Goal: Task Accomplishment & Management: Complete application form

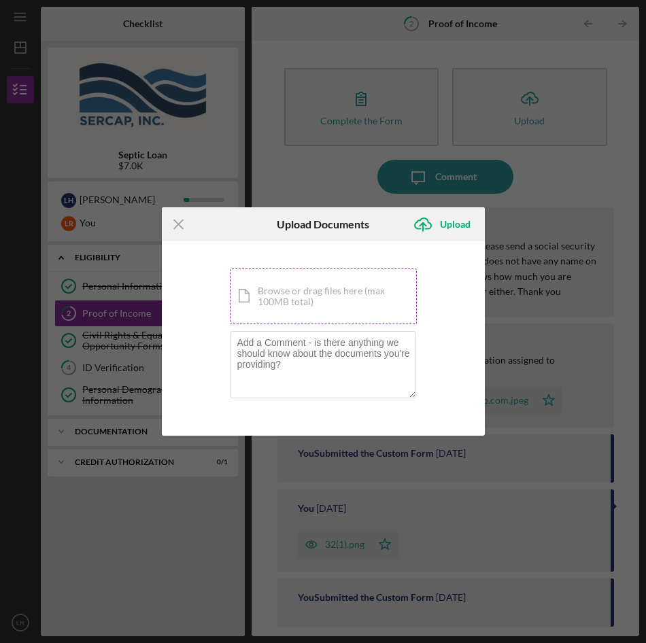
click at [350, 295] on div "Icon/Document Browse or drag files here (max 100MB total) Tap to choose files o…" at bounding box center [323, 297] width 187 height 56
click at [302, 291] on div "Icon/Document Browse or drag files here (max 100MB total) Tap to choose files o…" at bounding box center [323, 297] width 187 height 56
click at [455, 222] on div "Upload" at bounding box center [455, 224] width 31 height 27
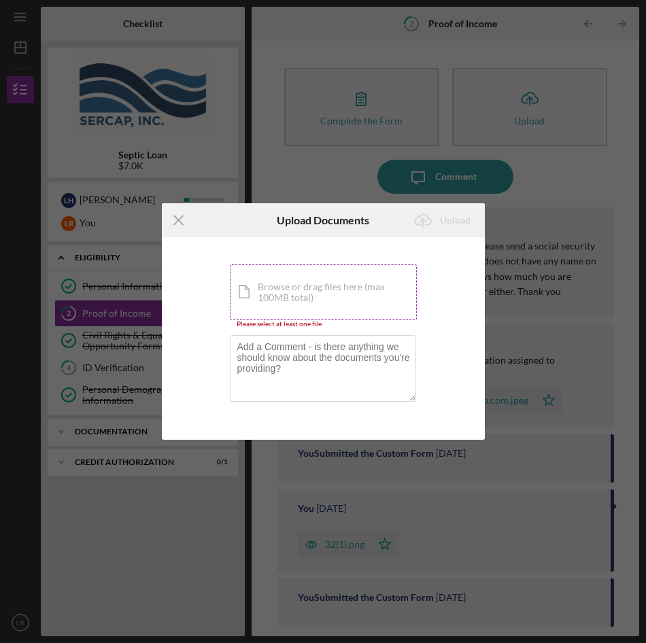
click at [298, 294] on div "Icon/Document Browse or drag files here (max 100MB total) Tap to choose files o…" at bounding box center [323, 292] width 187 height 56
click at [317, 289] on div "Icon/Document Browse or drag files here (max 100MB total) Tap to choose files o…" at bounding box center [323, 292] width 187 height 56
click at [174, 215] on icon "Icon/Menu Close" at bounding box center [179, 220] width 34 height 34
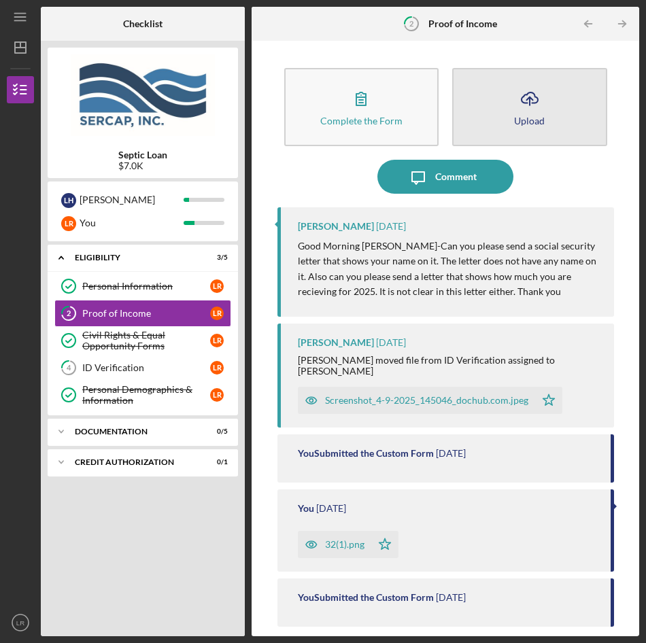
click at [524, 97] on icon "Icon/Upload" at bounding box center [530, 99] width 34 height 34
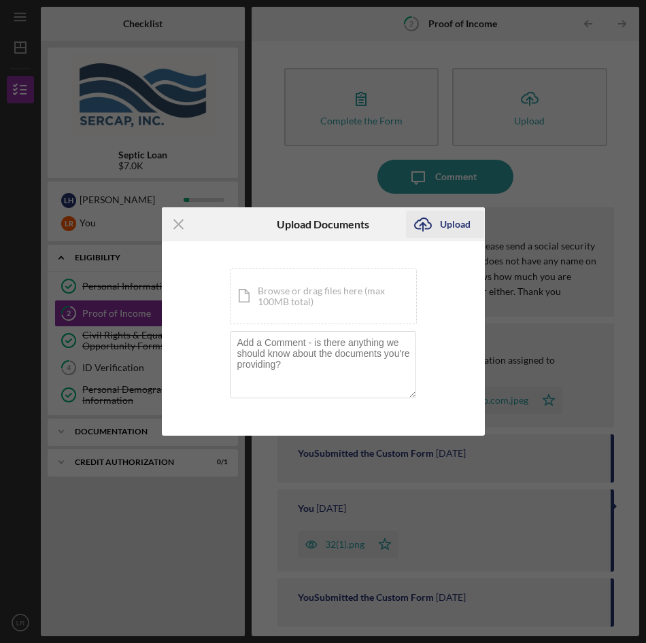
click at [446, 222] on div "Upload" at bounding box center [455, 224] width 31 height 27
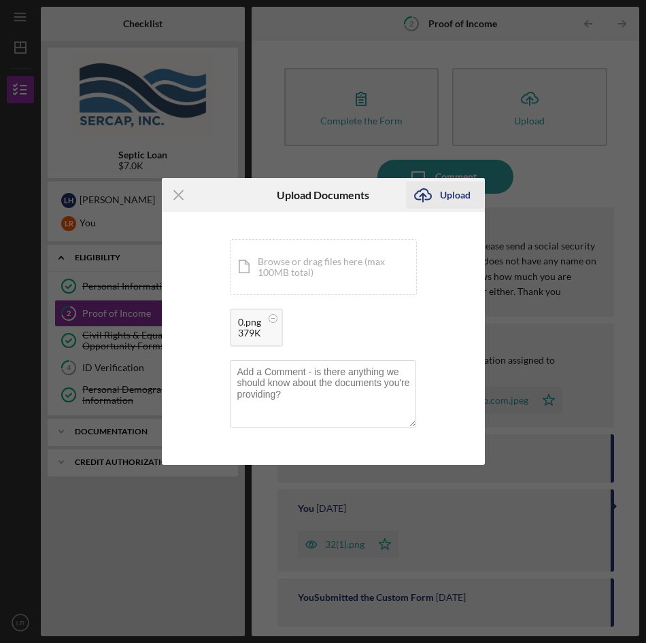
click at [462, 191] on div "Upload" at bounding box center [455, 195] width 31 height 27
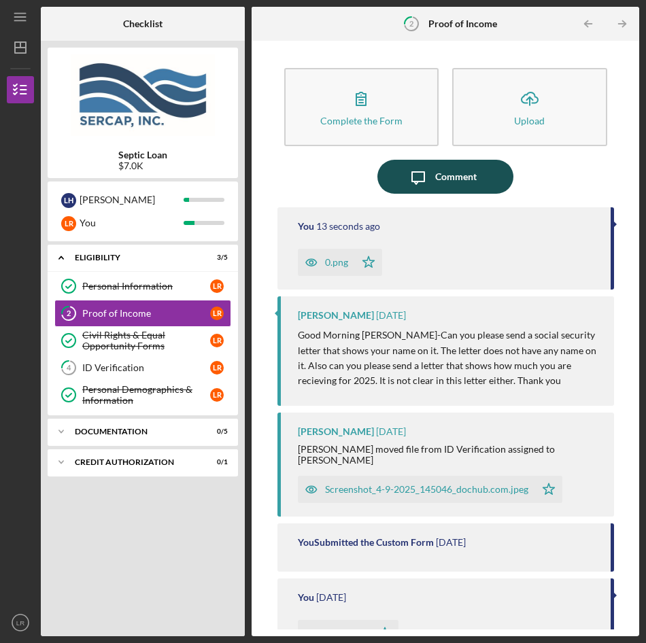
click at [435, 170] on div "Comment" at bounding box center [455, 177] width 41 height 34
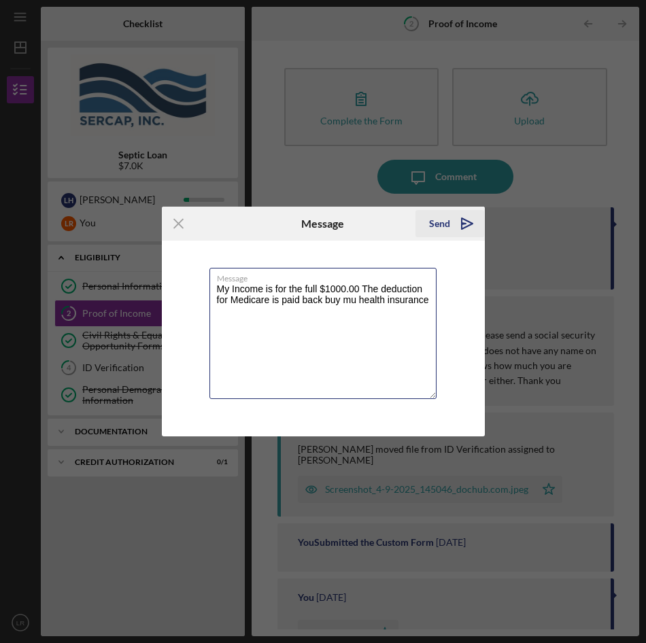
type textarea "My Income is for the full $1000.00 The deduction for Medicare is paid back buy …"
click at [459, 224] on icon "Icon/icon-invite-send" at bounding box center [467, 224] width 34 height 34
